Goal: Task Accomplishment & Management: Complete application form

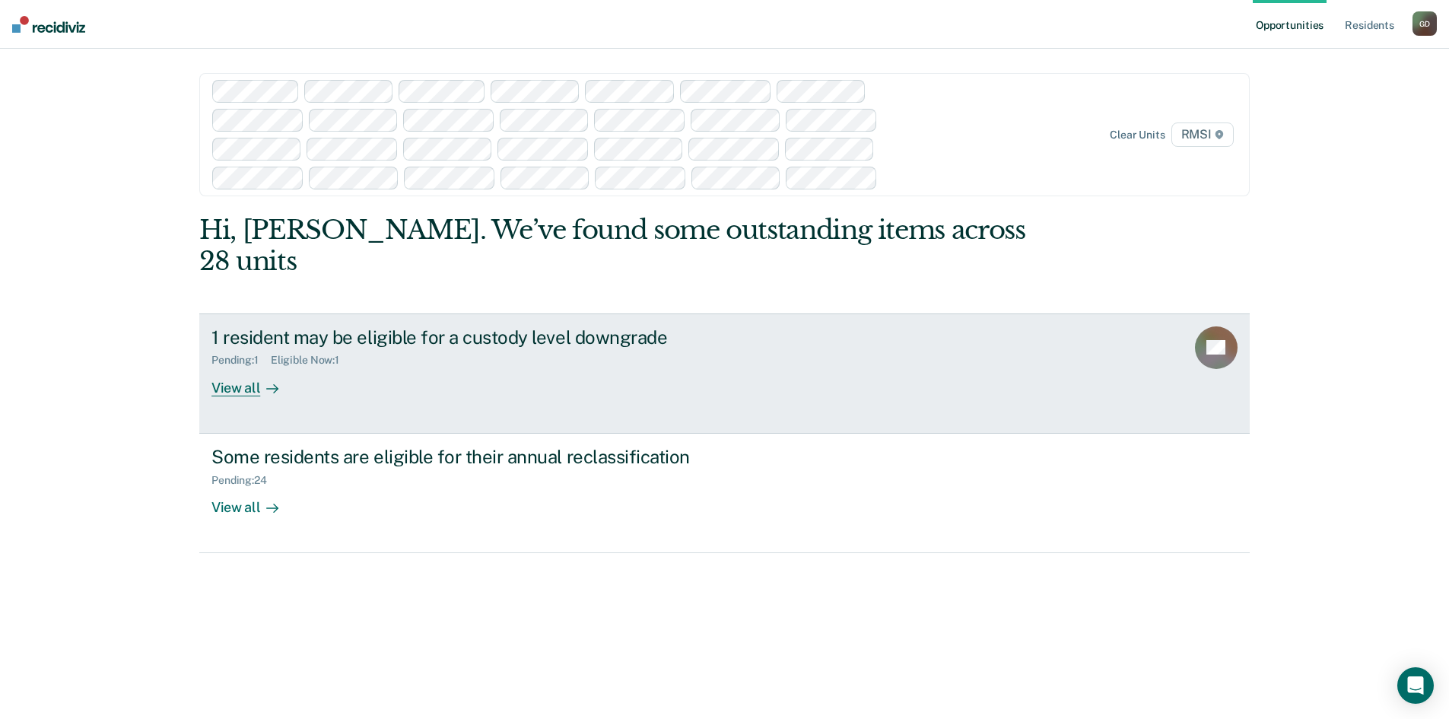
click at [297, 354] on div "Eligible Now : 1" at bounding box center [311, 360] width 81 height 13
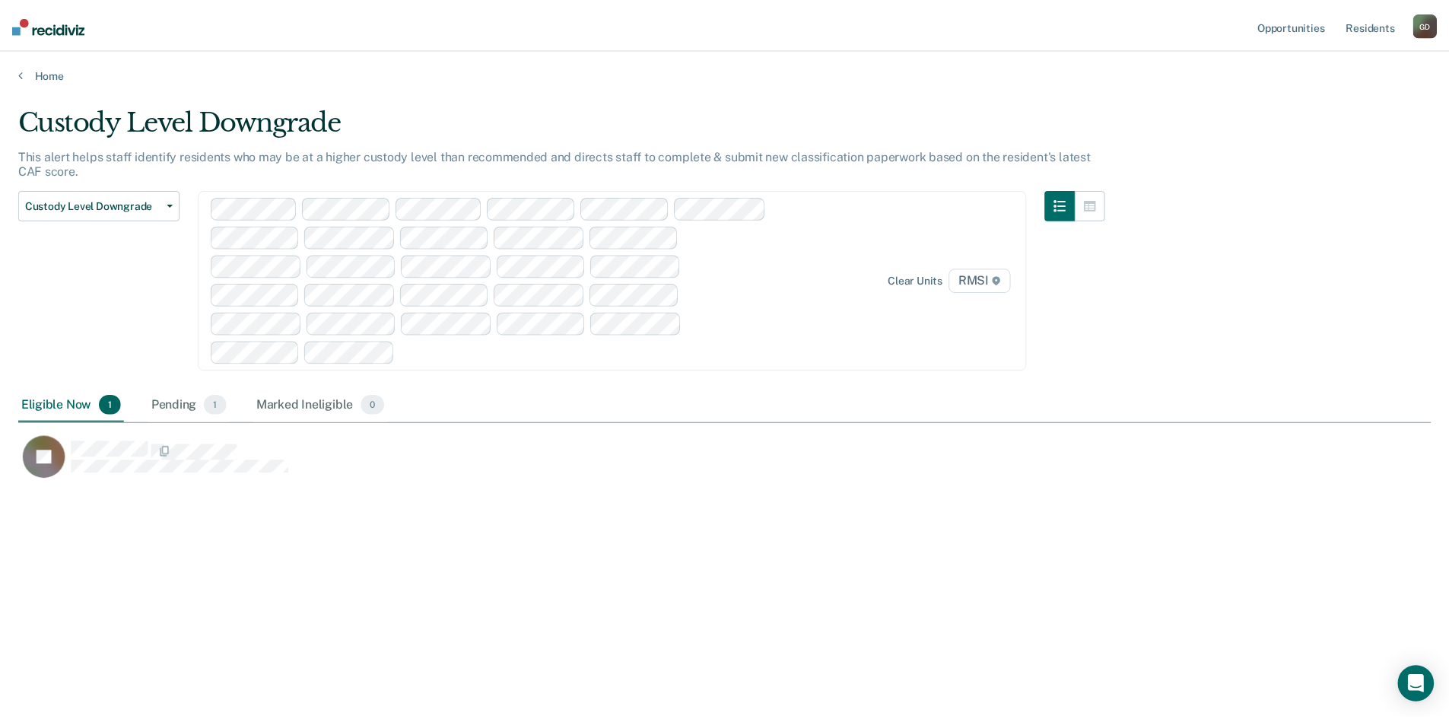
scroll to position [488, 1412]
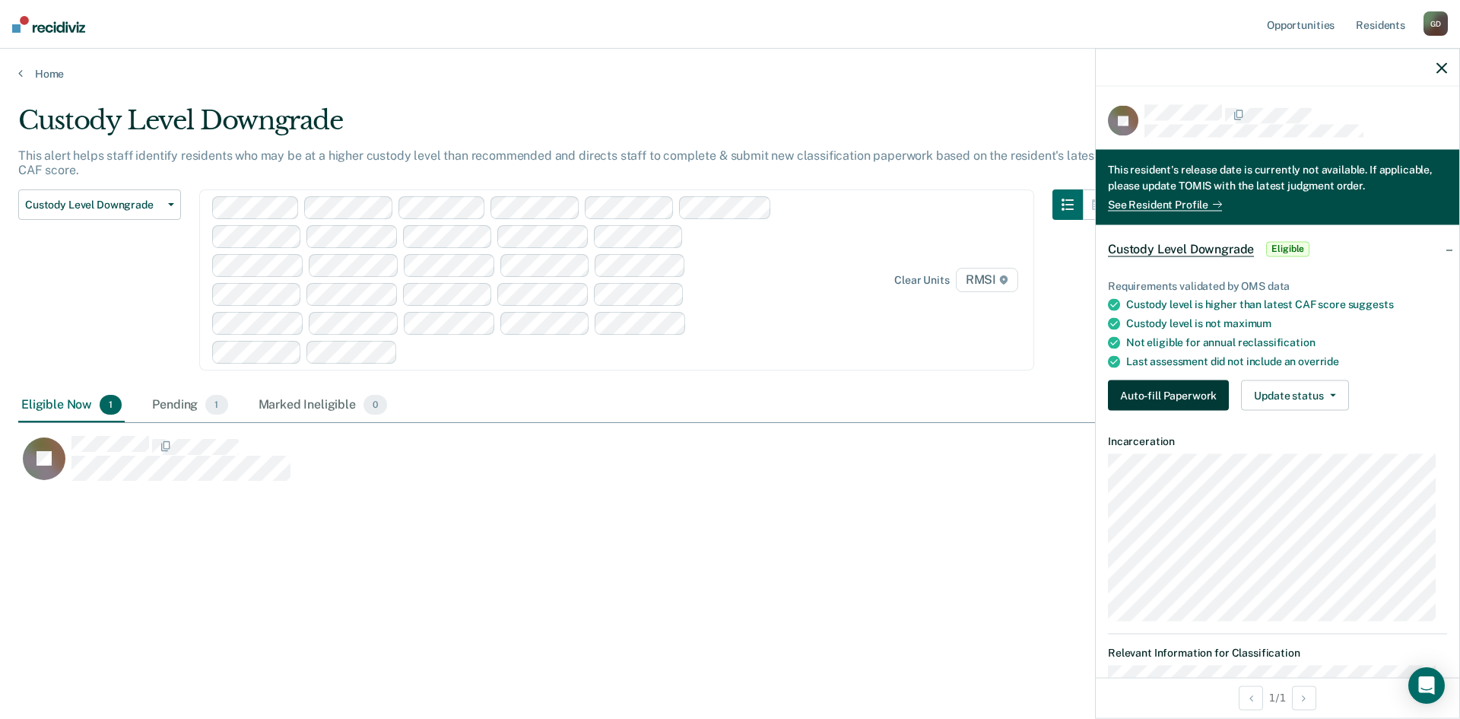
click at [1188, 395] on button "Auto-fill Paperwork" at bounding box center [1168, 395] width 121 height 30
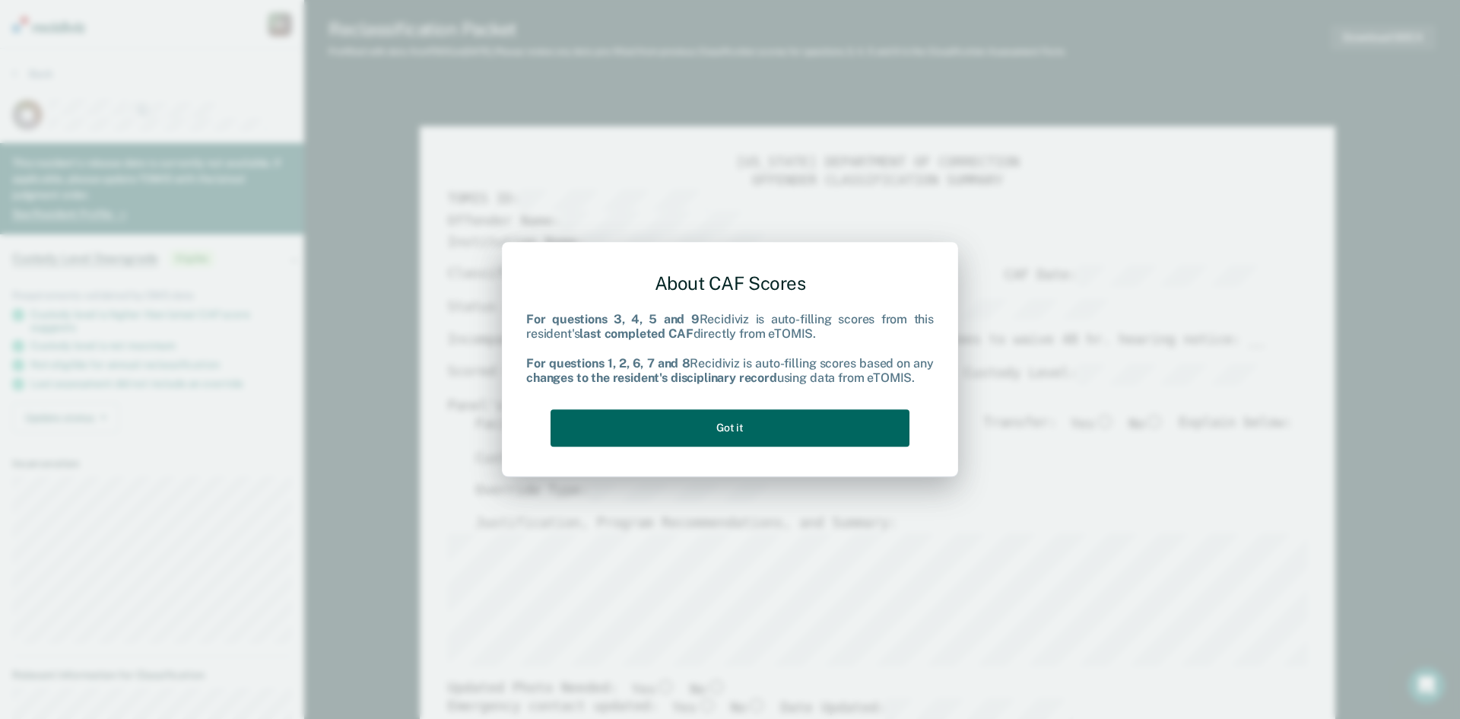
click at [757, 424] on button "Got it" at bounding box center [730, 427] width 359 height 37
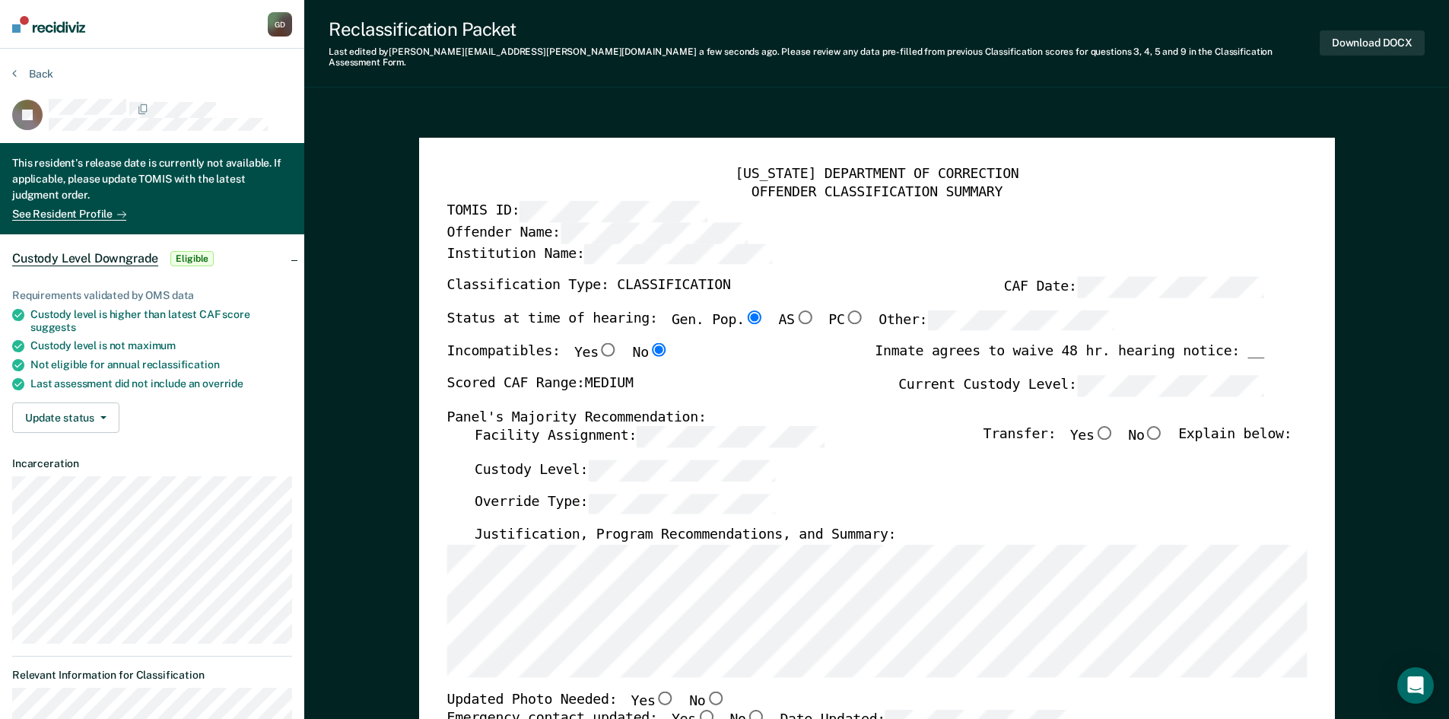
type textarea "x"
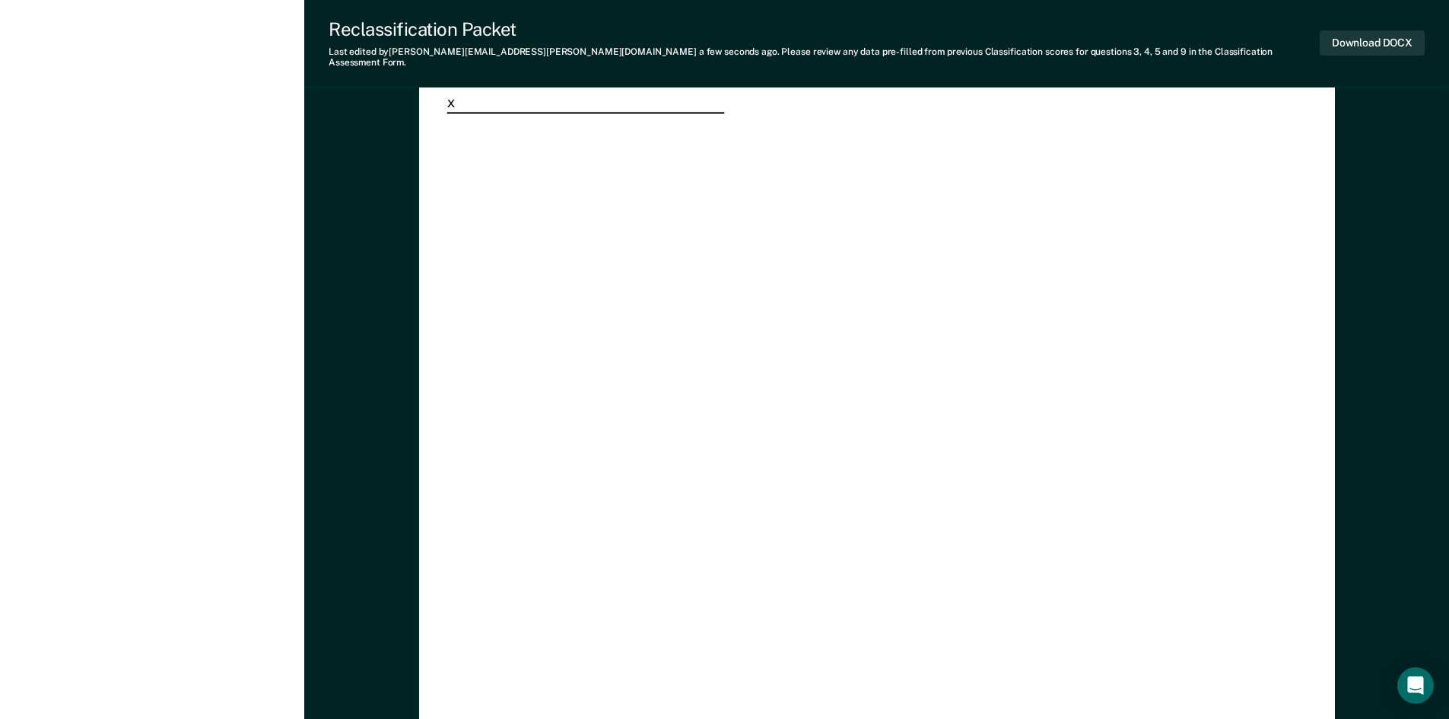
scroll to position [4510, 0]
